Goal: Navigation & Orientation: Find specific page/section

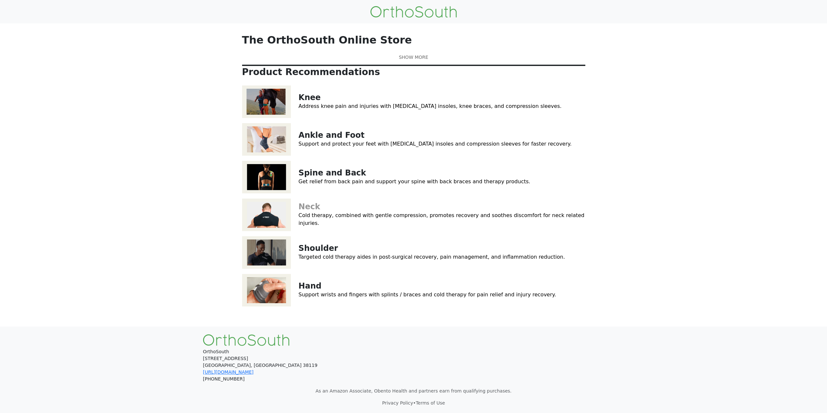
click at [315, 211] on link "Neck" at bounding box center [310, 206] width 22 height 9
click at [316, 253] on link "Shoulder" at bounding box center [318, 248] width 39 height 9
